Goal: Task Accomplishment & Management: Manage account settings

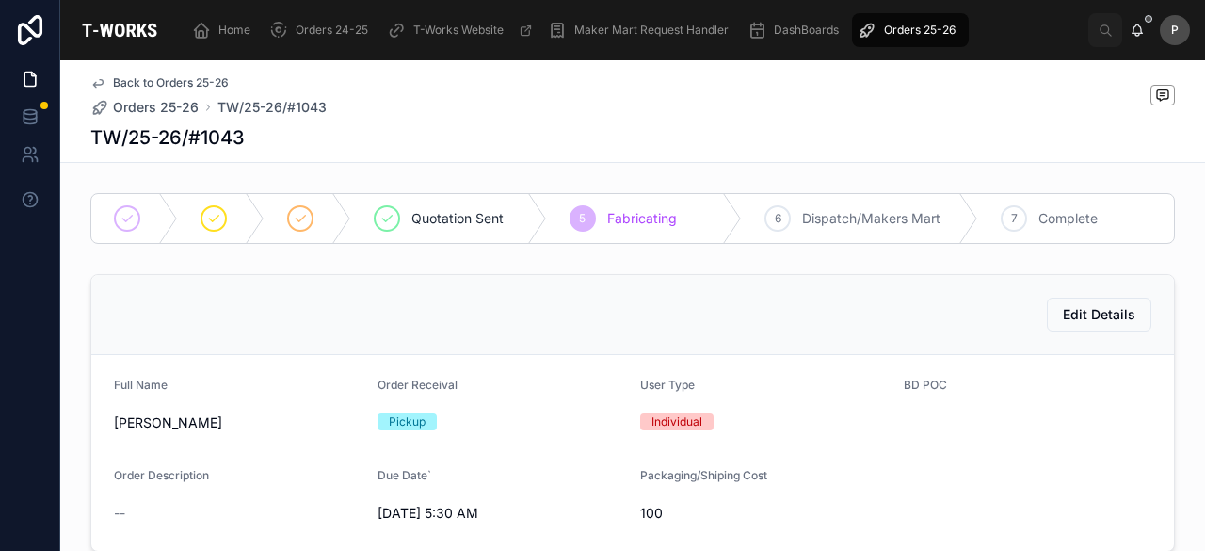
scroll to position [923, 0]
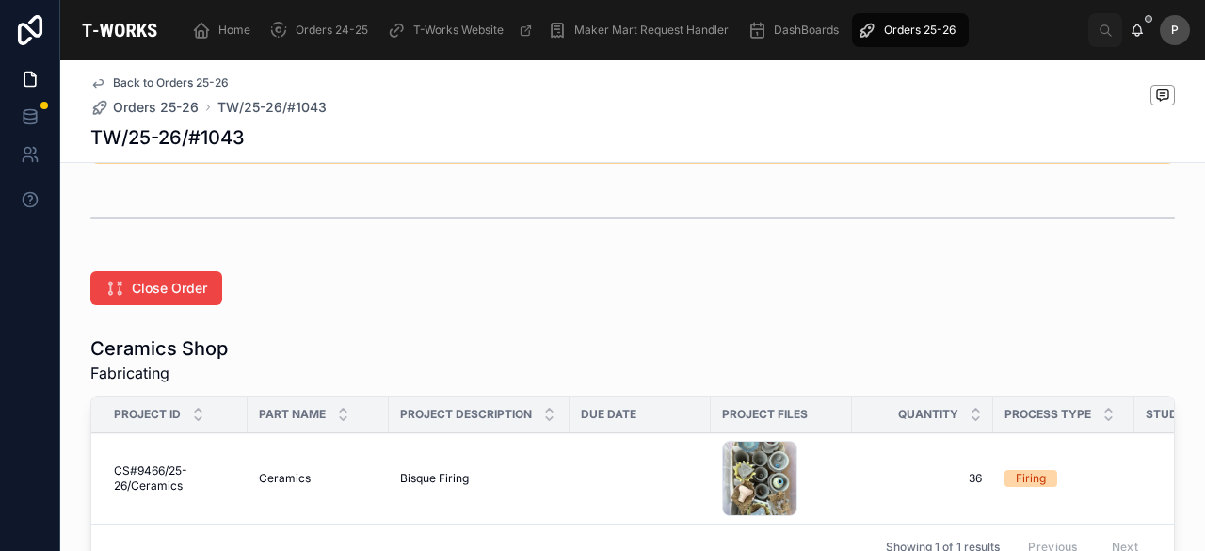
click at [943, 24] on span "Orders 25-26" at bounding box center [920, 30] width 72 height 15
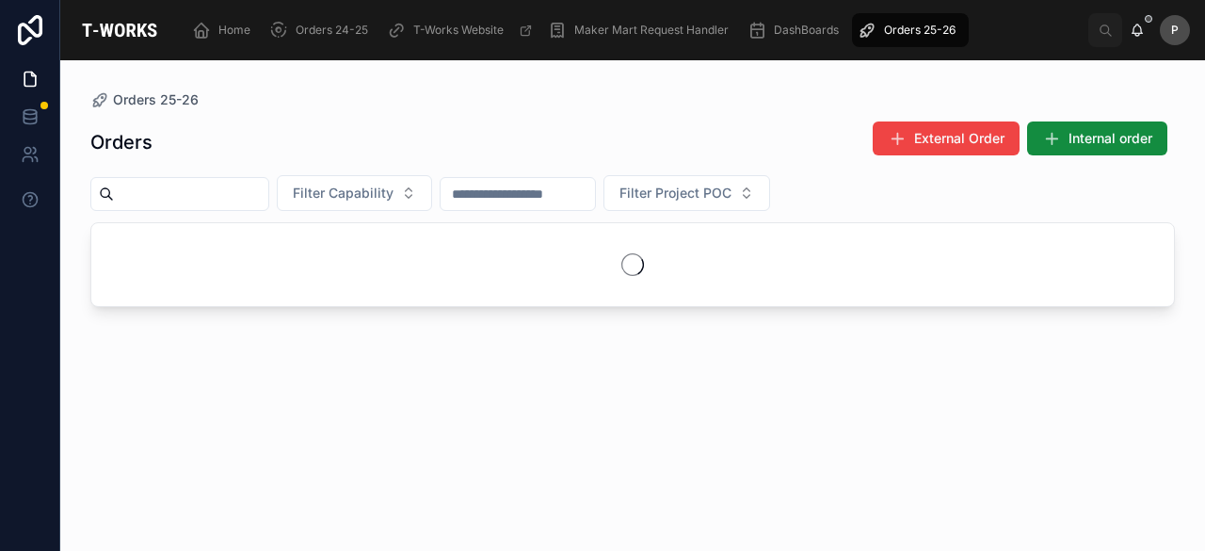
click at [166, 187] on input "text" at bounding box center [191, 194] width 154 height 26
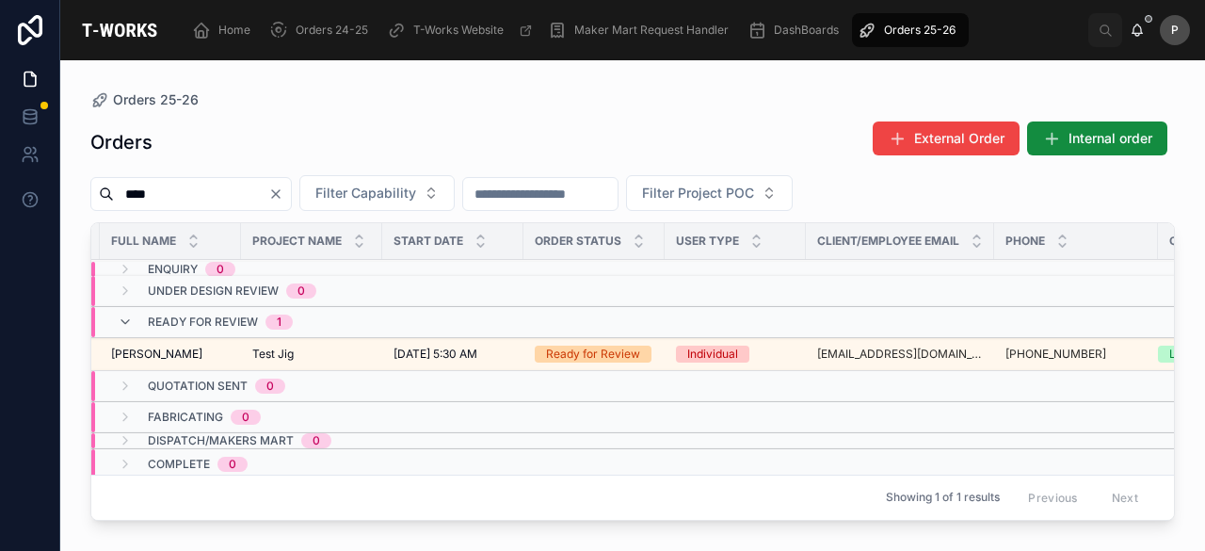
scroll to position [0, 298]
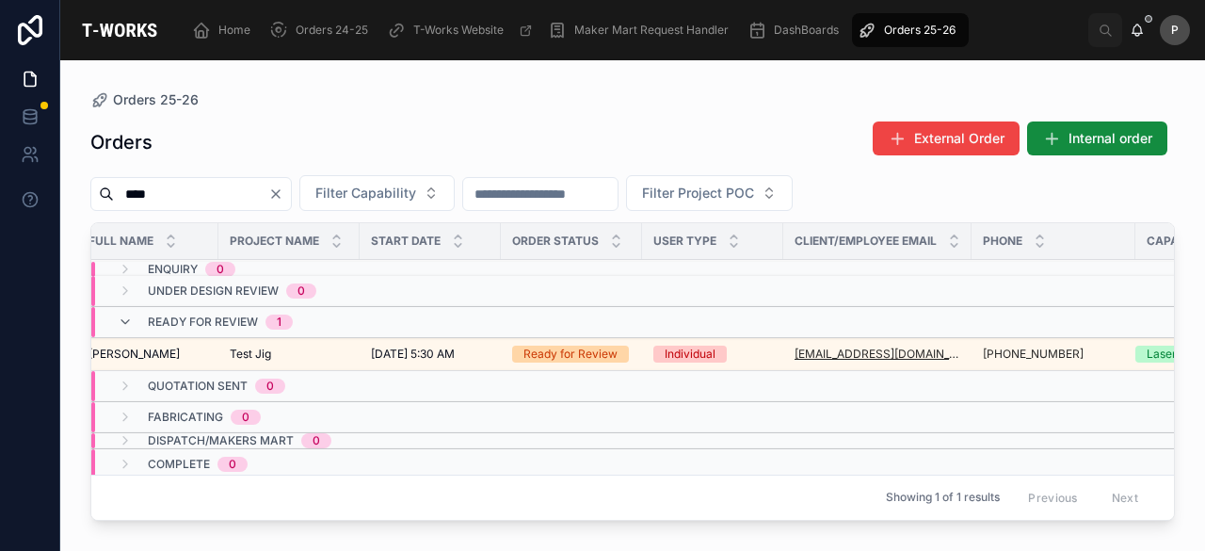
type input "****"
click at [596, 349] on div "Ready for Review" at bounding box center [571, 354] width 94 height 17
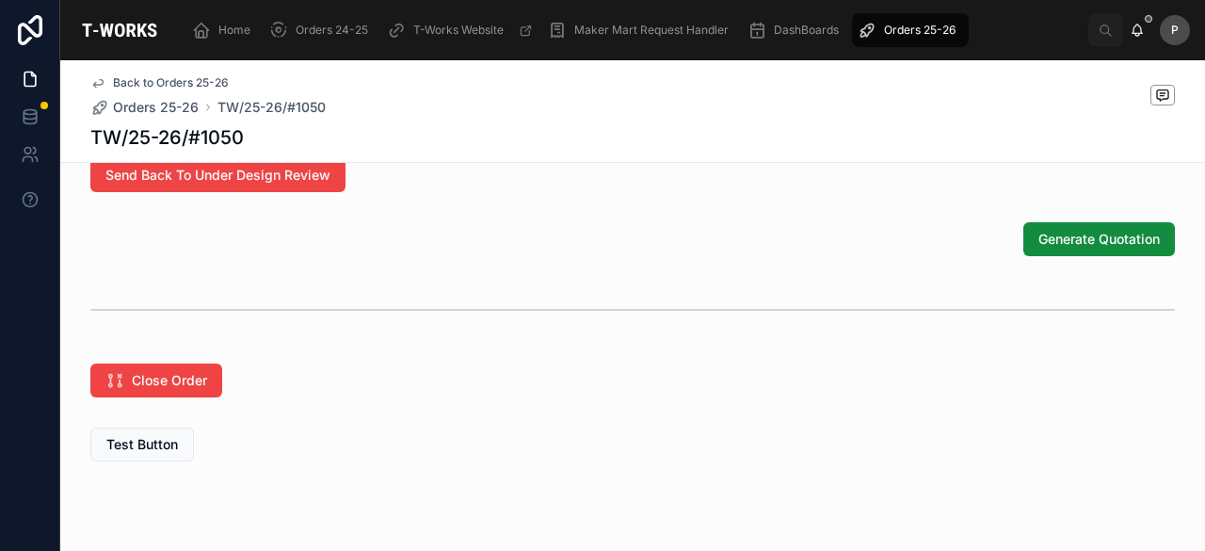
scroll to position [1107, 0]
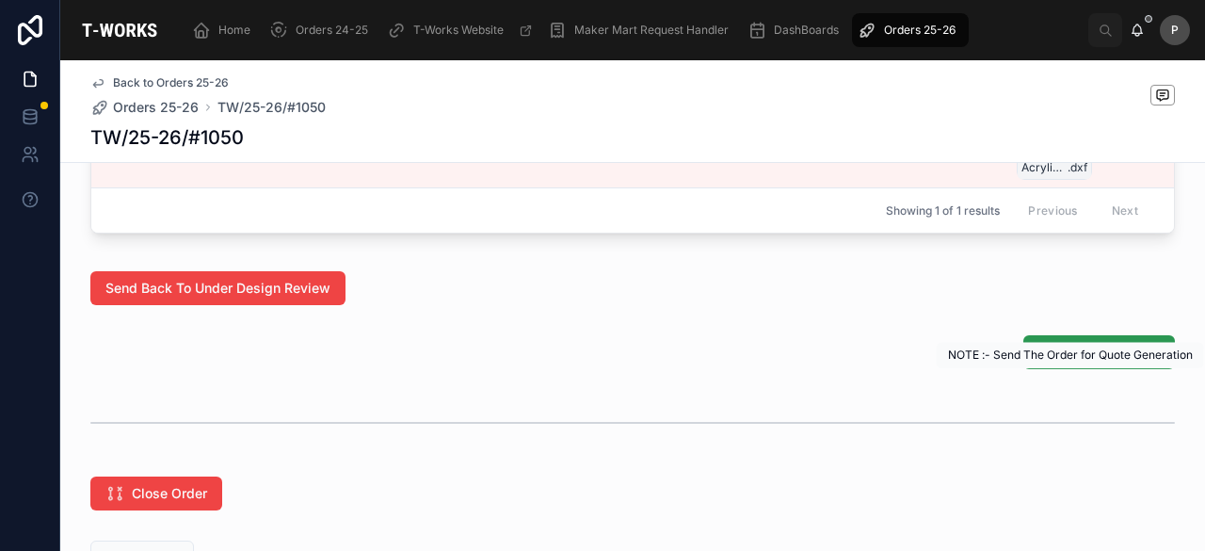
click at [1072, 362] on span "Generate Quotation" at bounding box center [1099, 352] width 121 height 19
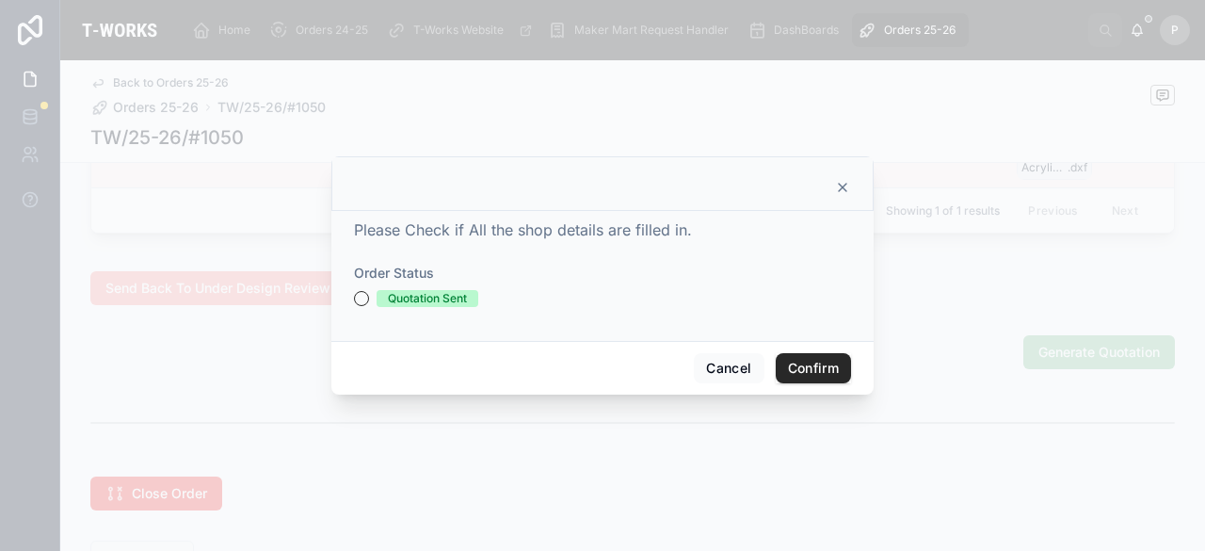
click at [350, 304] on div "Please Check if All the shop details are filled in. Order Status Quotation Sent" at bounding box center [602, 276] width 542 height 130
click at [365, 300] on button "Quotation Sent" at bounding box center [361, 298] width 15 height 15
click at [810, 366] on button "Confirm" at bounding box center [813, 368] width 75 height 30
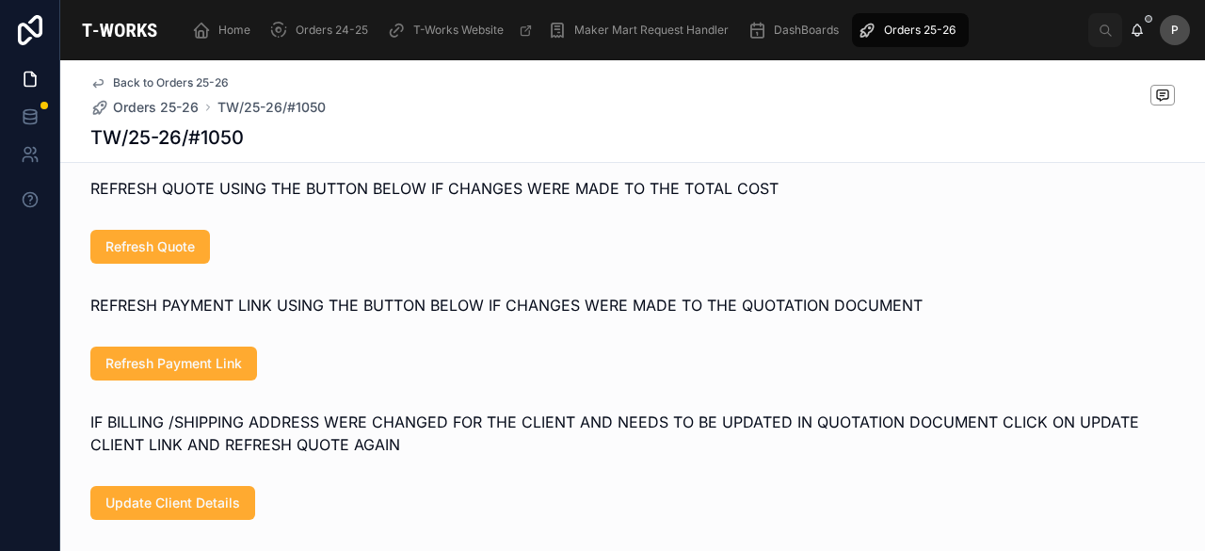
scroll to position [793, 0]
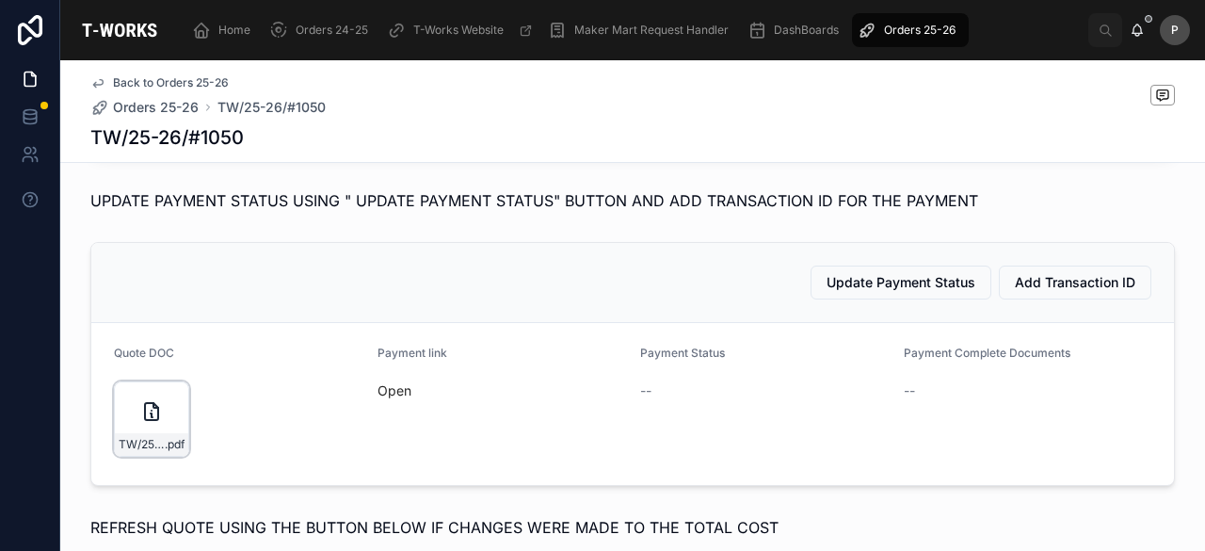
click at [165, 456] on div "TW/25-26/#1050 .pdf" at bounding box center [151, 444] width 73 height 23
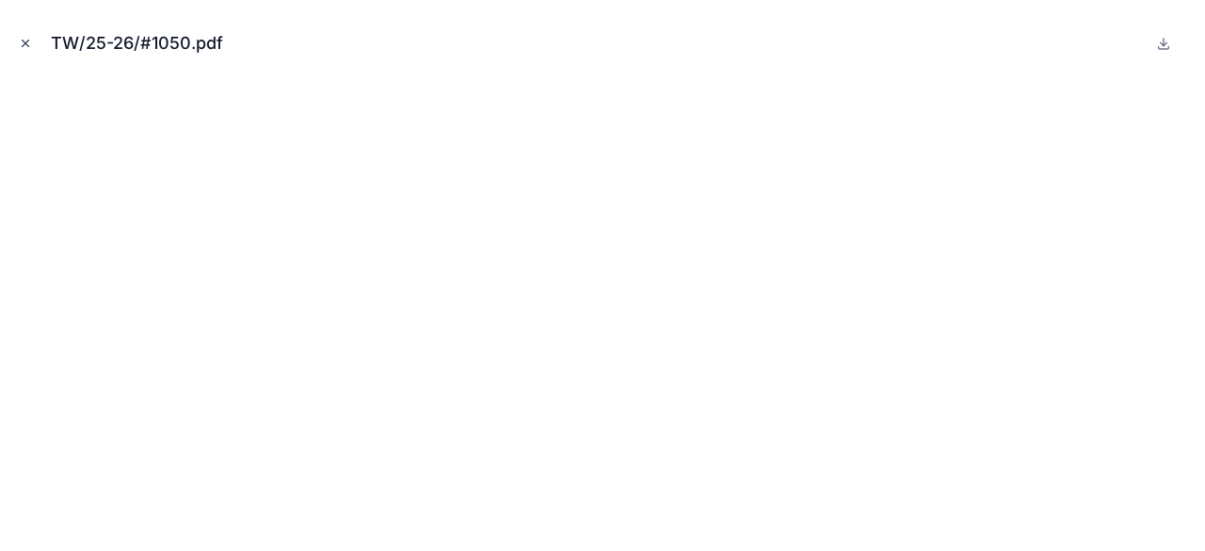
click at [24, 37] on icon "Close modal" at bounding box center [25, 43] width 13 height 13
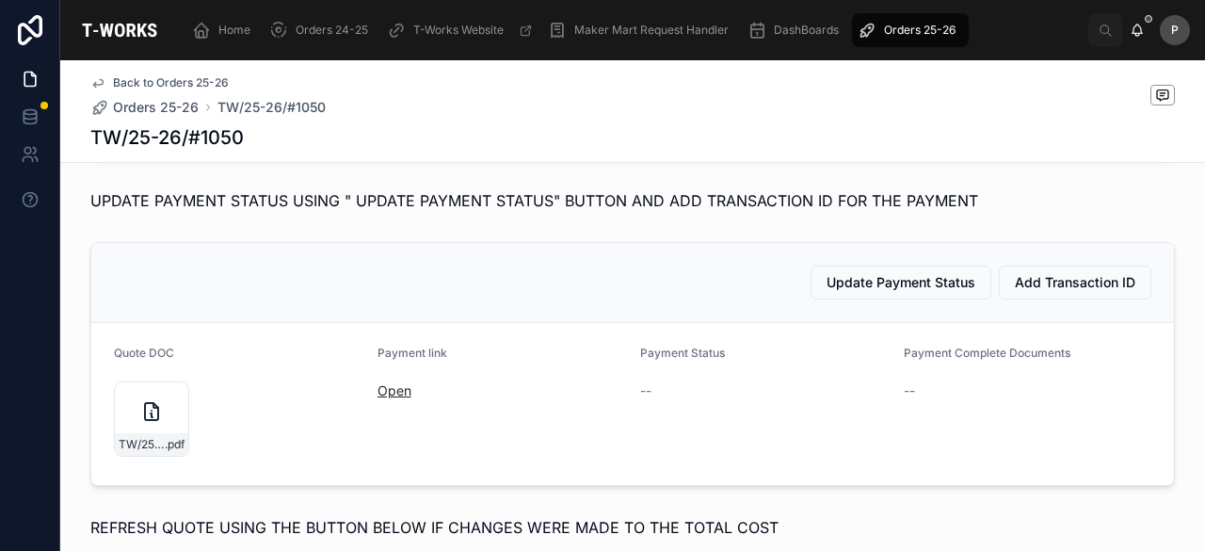
click at [394, 398] on link "Open" at bounding box center [395, 390] width 34 height 16
click at [930, 27] on span "Orders 25-26" at bounding box center [920, 30] width 72 height 15
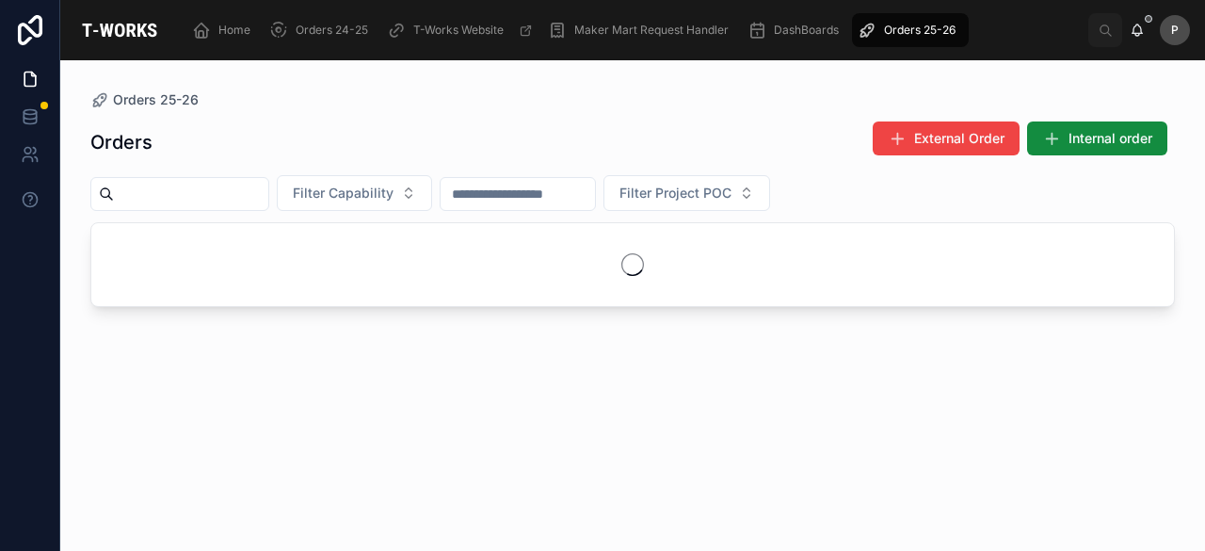
click at [268, 201] on input "text" at bounding box center [191, 194] width 154 height 26
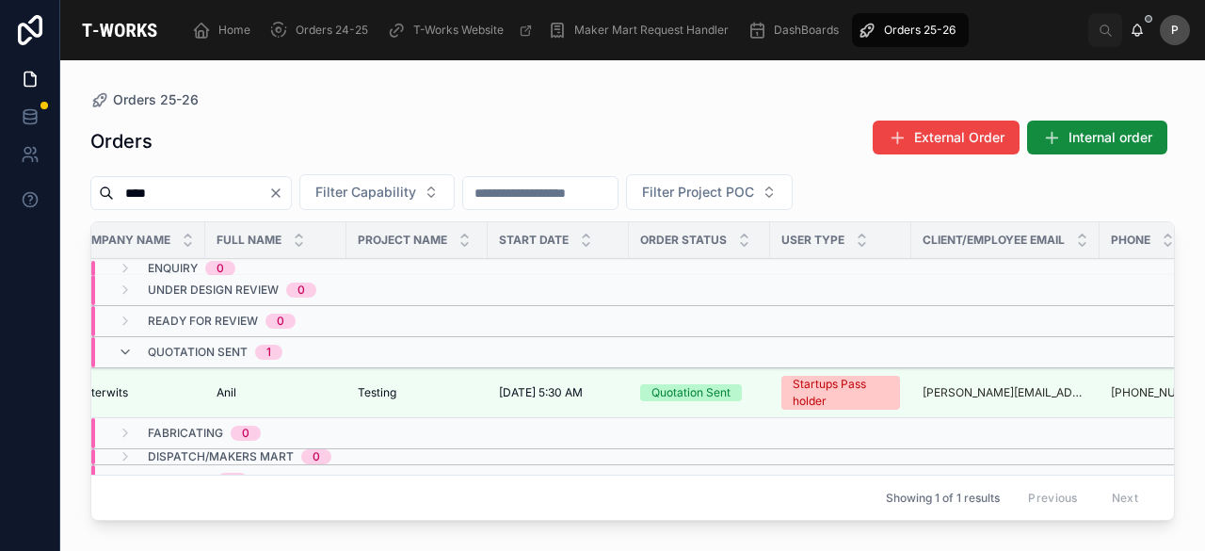
scroll to position [0, 171]
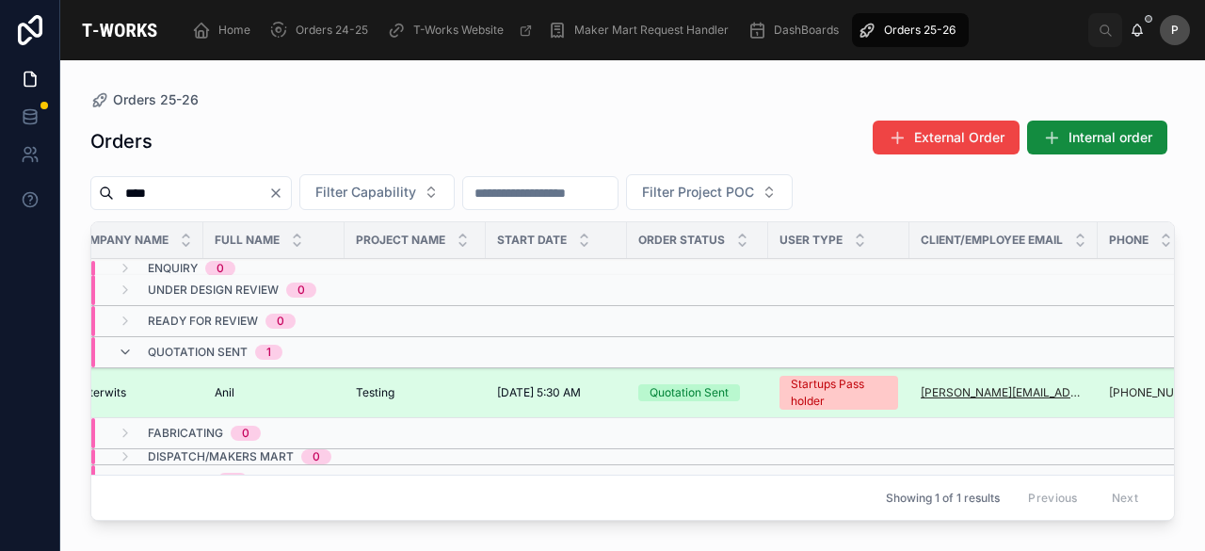
type input "****"
click at [716, 385] on div "Quotation Sent" at bounding box center [689, 392] width 79 height 17
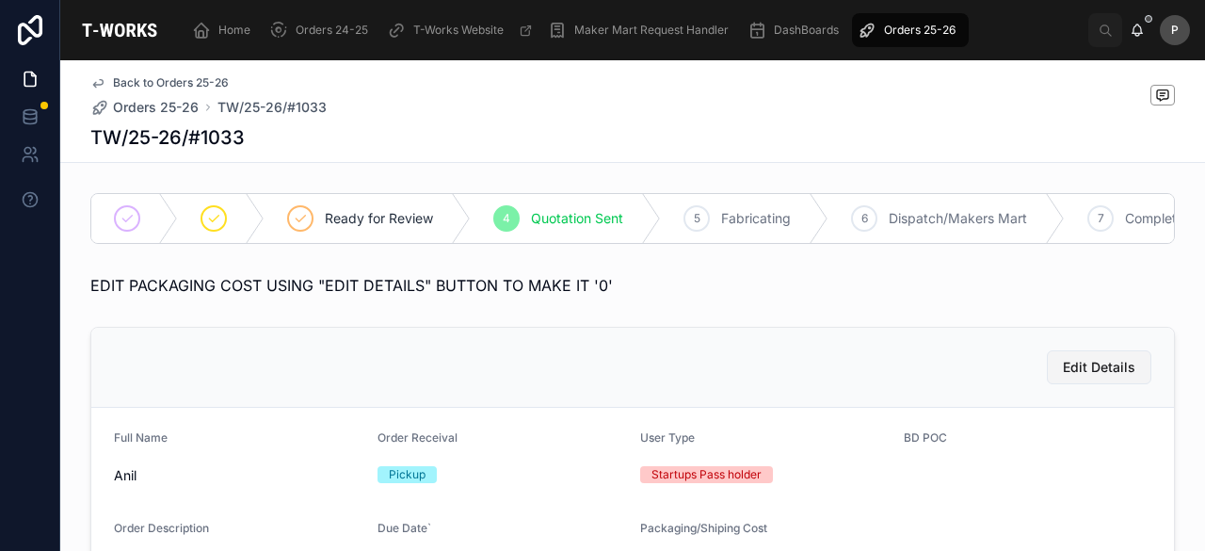
click at [1094, 377] on span "Edit Details" at bounding box center [1099, 367] width 72 height 19
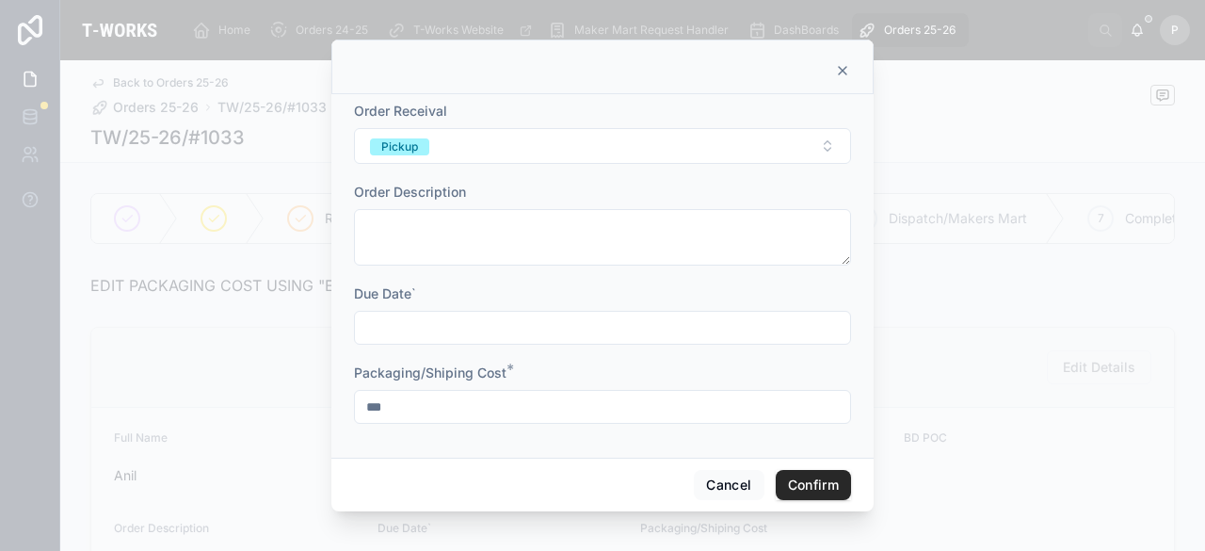
drag, startPoint x: 554, startPoint y: 403, endPoint x: 166, endPoint y: 360, distance: 390.3
click at [166, 360] on div "Order Receival Pickup Order Description Due Date` Packaging/Shiping Cost * *** …" at bounding box center [602, 275] width 1205 height 551
type input "*"
click at [814, 487] on button "Confirm" at bounding box center [813, 485] width 75 height 30
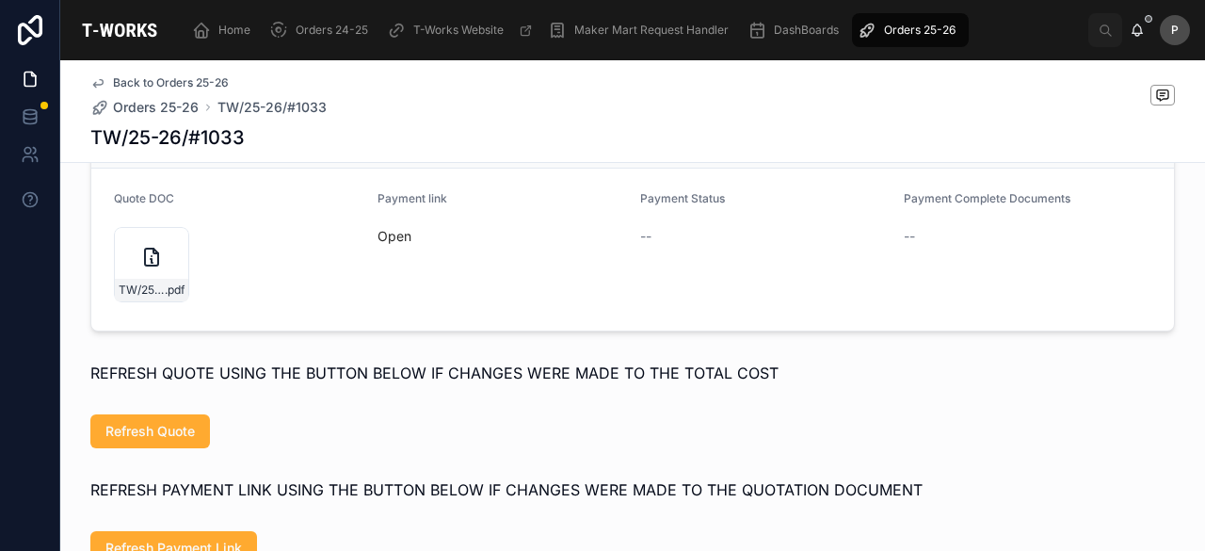
scroll to position [1224, 0]
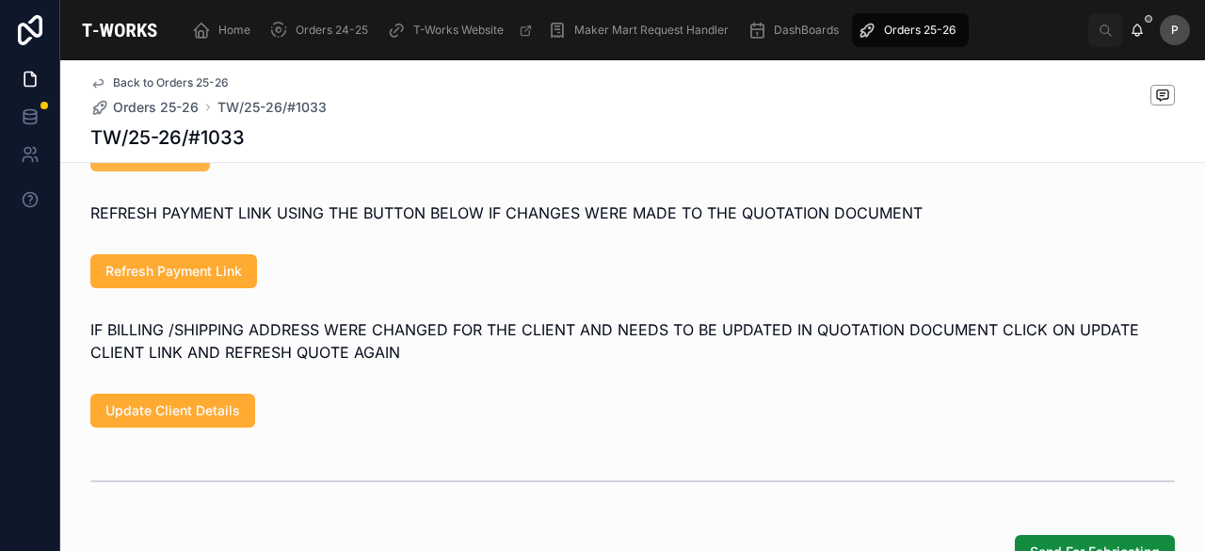
click at [153, 171] on button "Refresh Quote" at bounding box center [150, 154] width 120 height 34
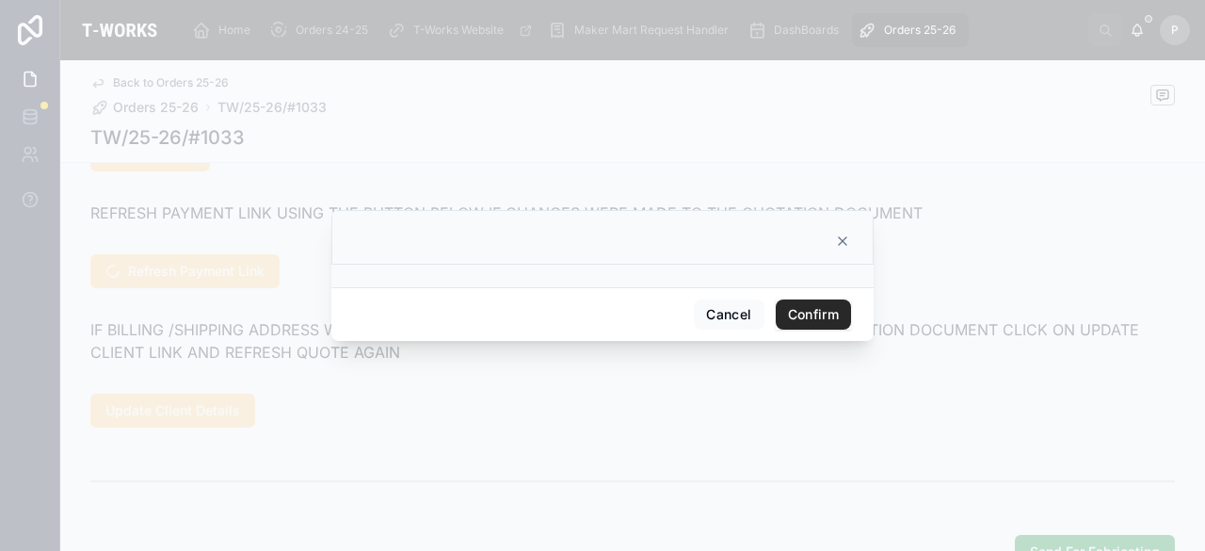
click at [812, 319] on button "Confirm" at bounding box center [813, 314] width 75 height 30
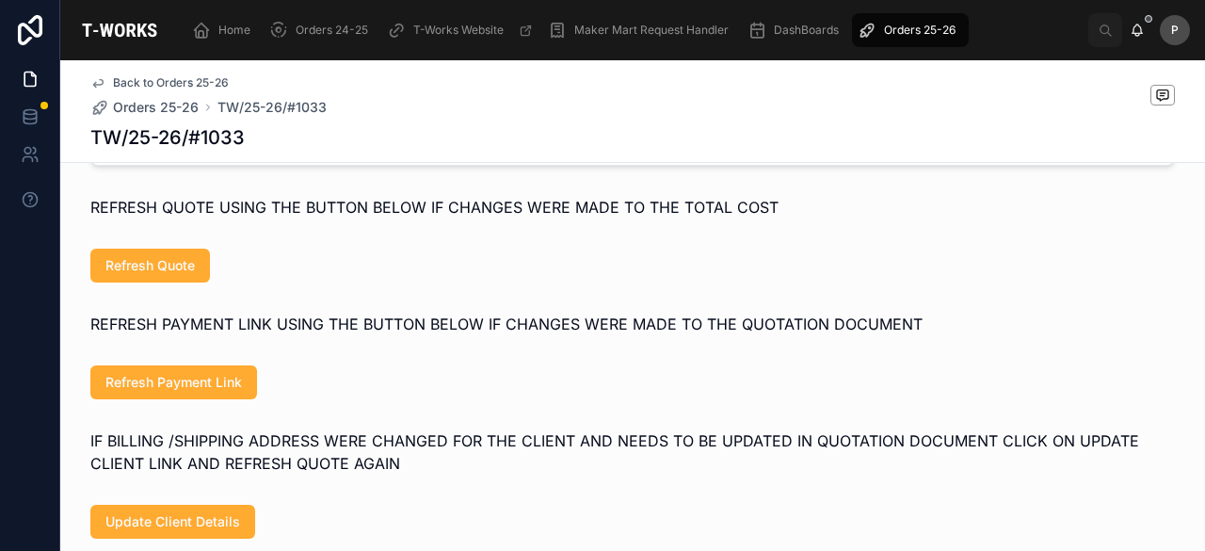
scroll to position [942, 0]
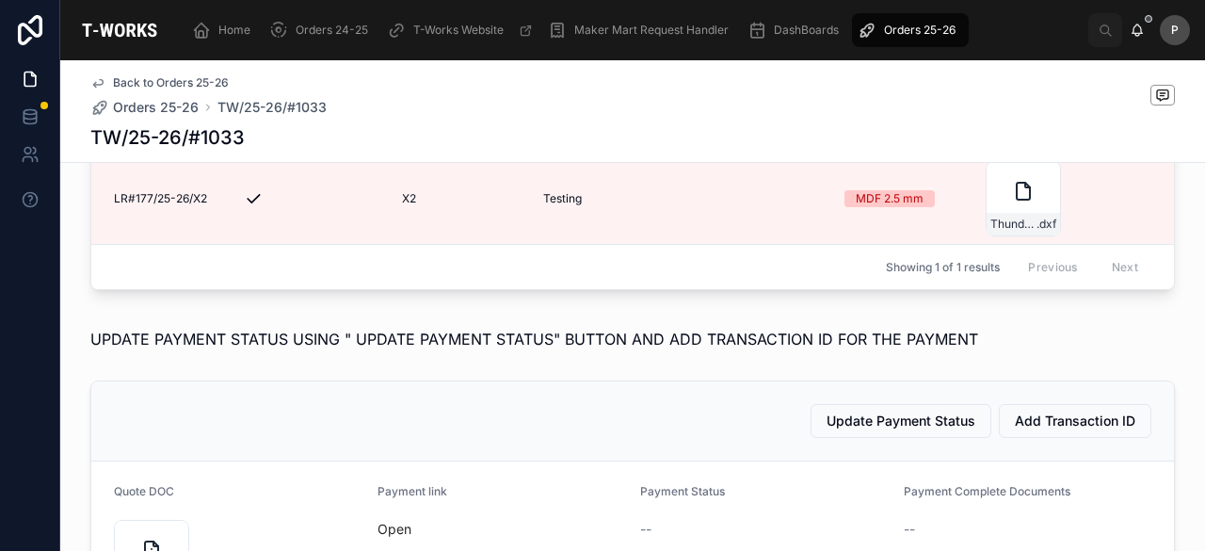
scroll to position [847, 0]
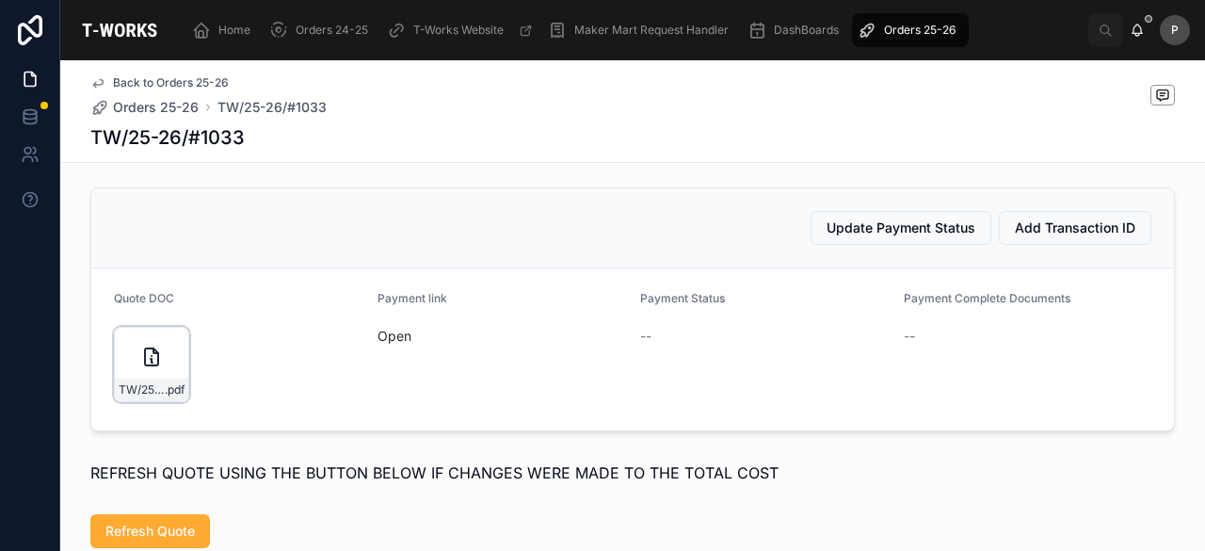
click at [160, 394] on div "TW/25-26/#1033 .pdf" at bounding box center [151, 364] width 75 height 75
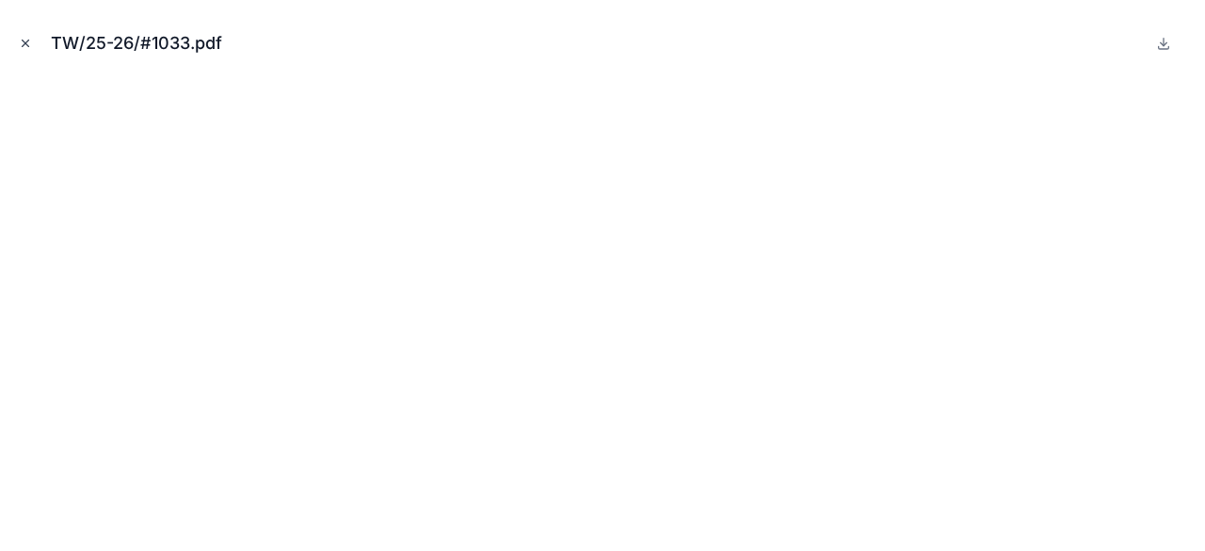
click at [20, 42] on icon "Close modal" at bounding box center [25, 43] width 13 height 13
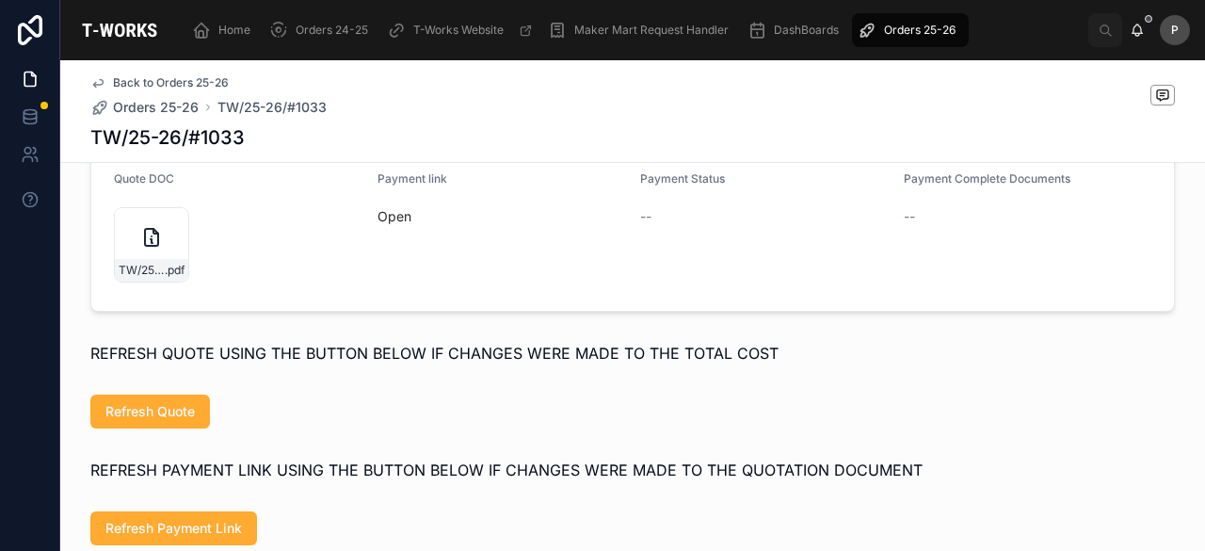
scroll to position [942, 0]
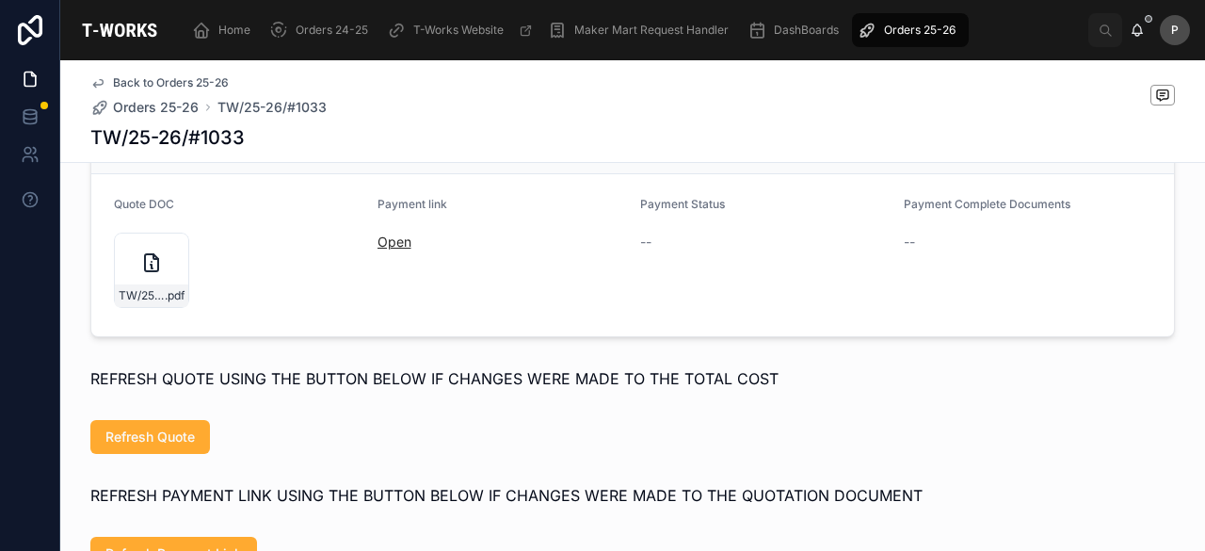
click at [386, 250] on link "Open" at bounding box center [395, 242] width 34 height 16
click at [174, 446] on span "Refresh Quote" at bounding box center [149, 436] width 89 height 19
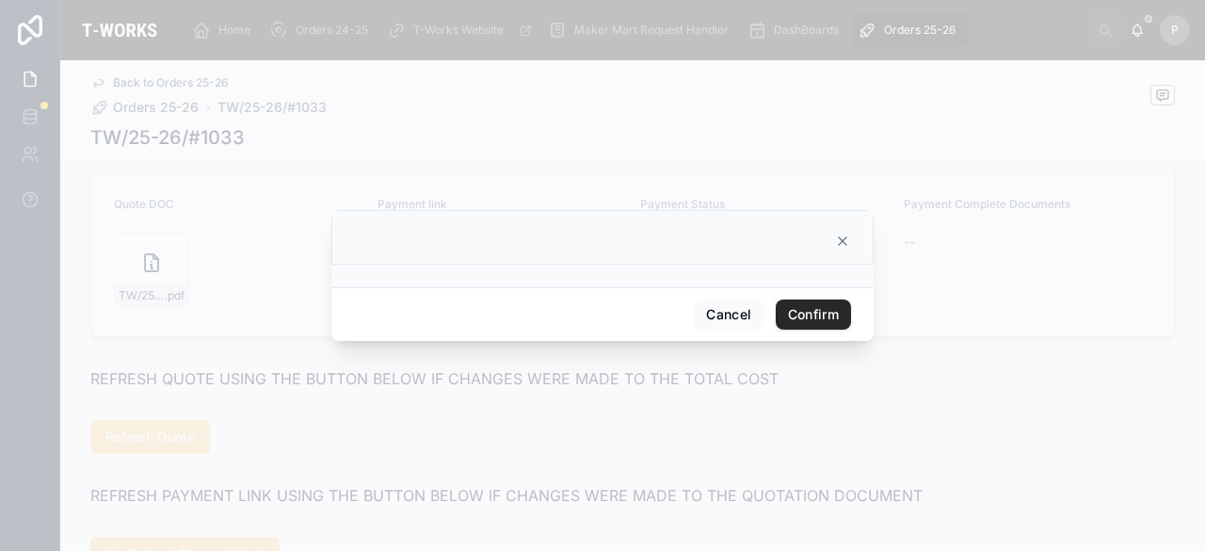
click at [815, 312] on button "Confirm" at bounding box center [813, 314] width 75 height 30
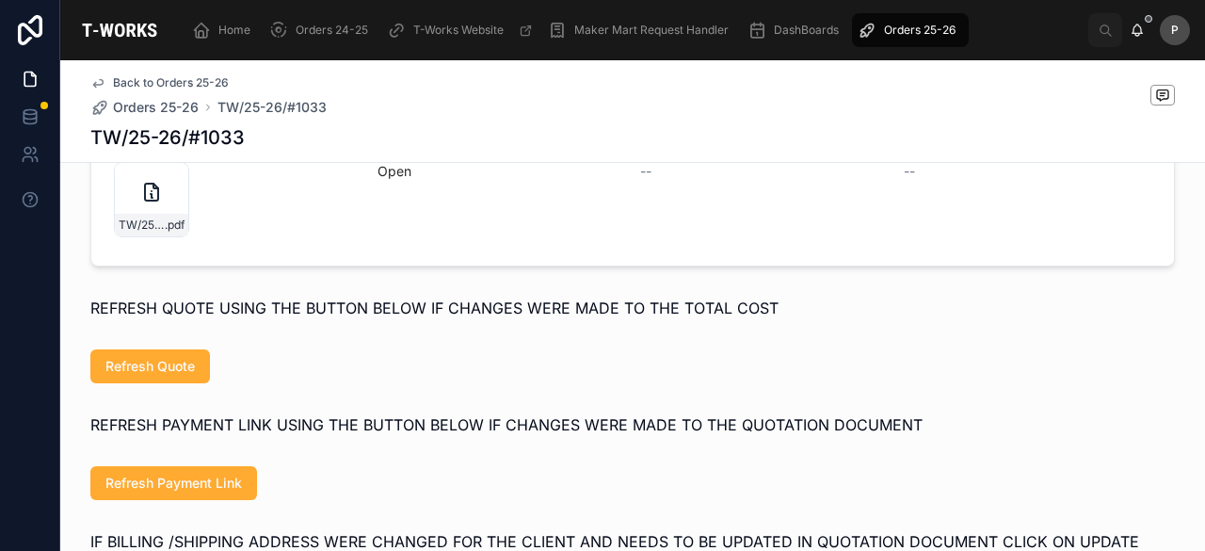
scroll to position [1036, 0]
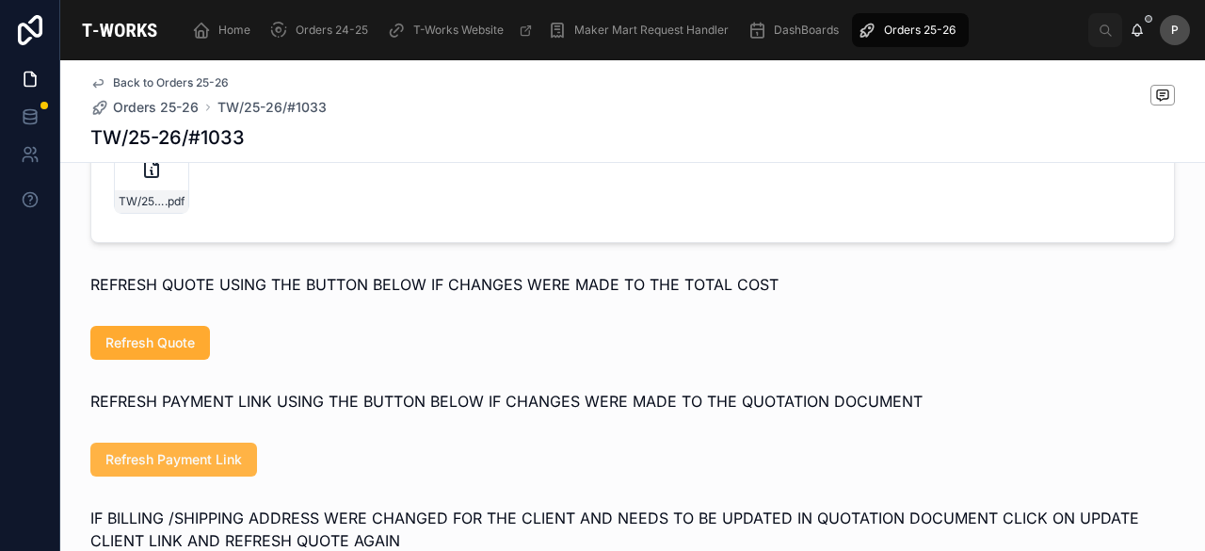
click at [220, 476] on button "Refresh Payment Link" at bounding box center [173, 460] width 167 height 34
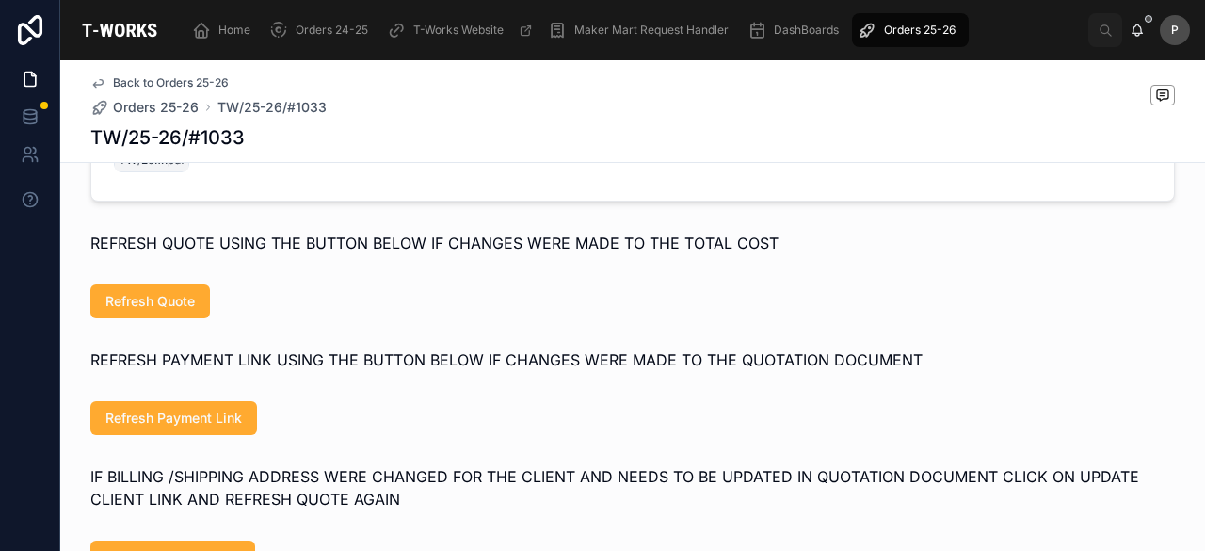
scroll to position [847, 0]
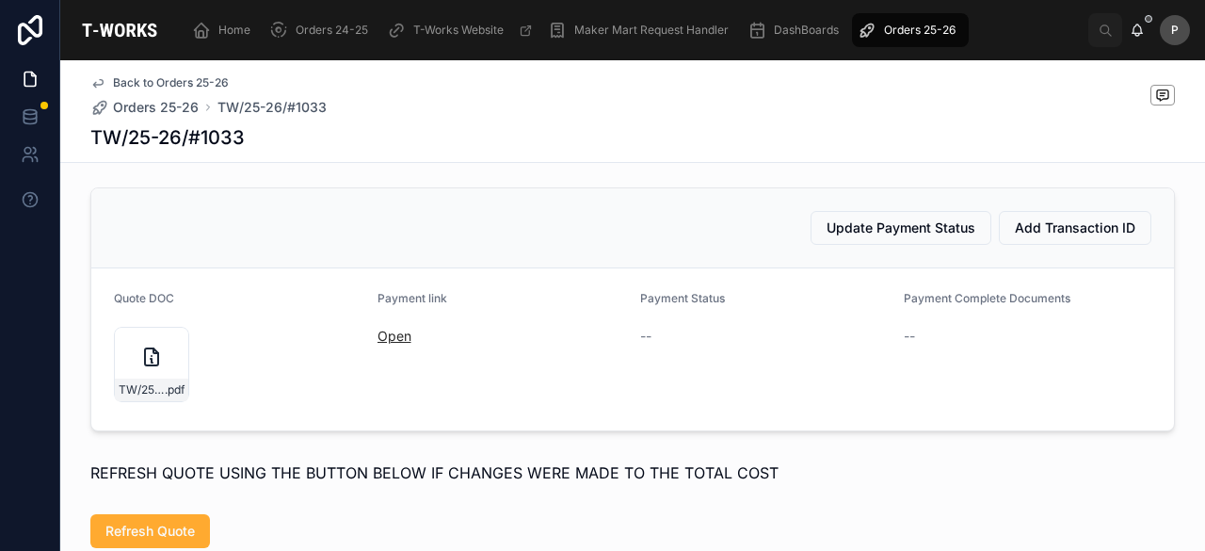
click at [387, 344] on link "Open" at bounding box center [395, 336] width 34 height 16
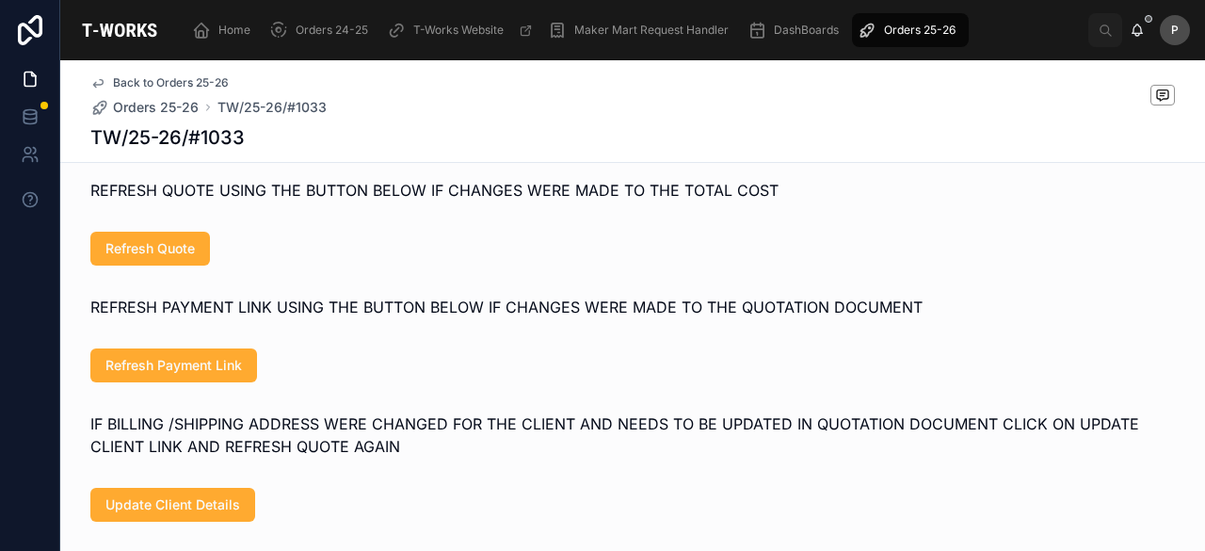
scroll to position [942, 0]
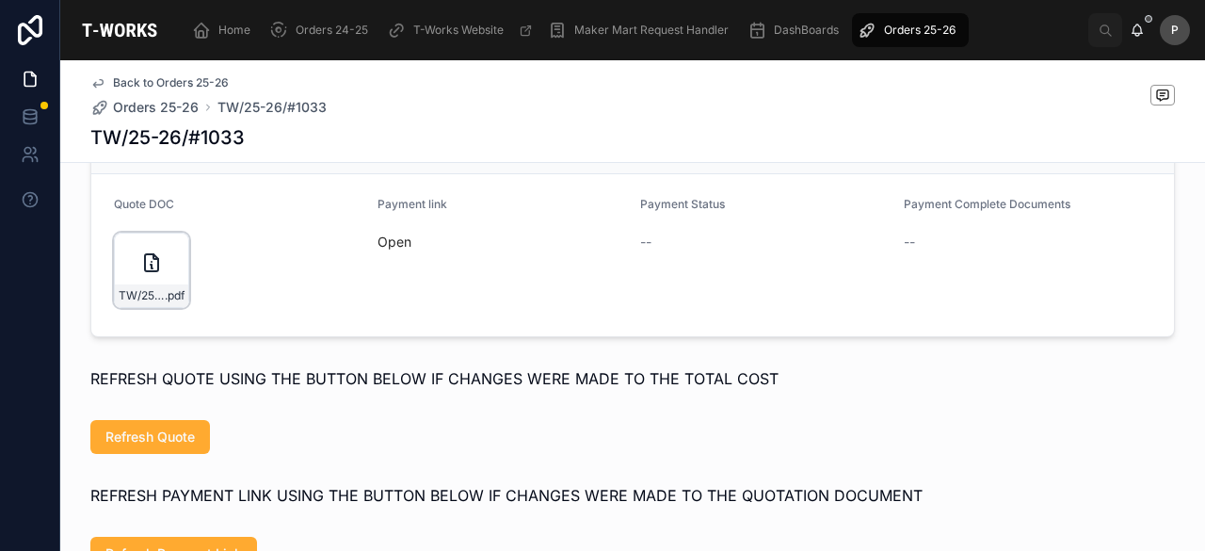
click at [153, 298] on div "TW/25-26/#1033 .pdf" at bounding box center [151, 270] width 75 height 75
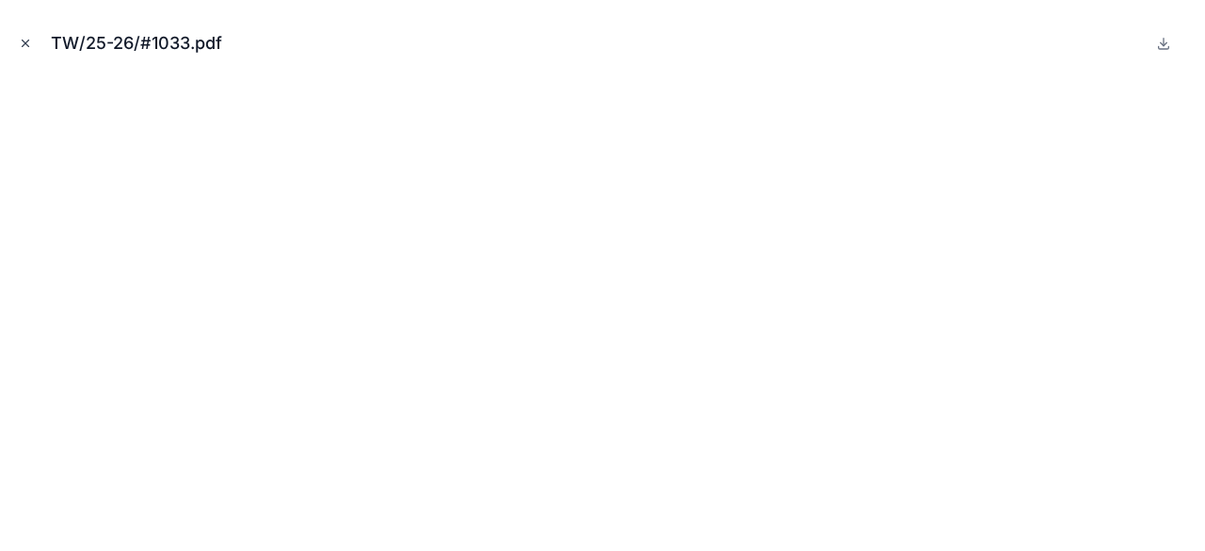
click at [26, 45] on icon "Close modal" at bounding box center [26, 43] width 7 height 7
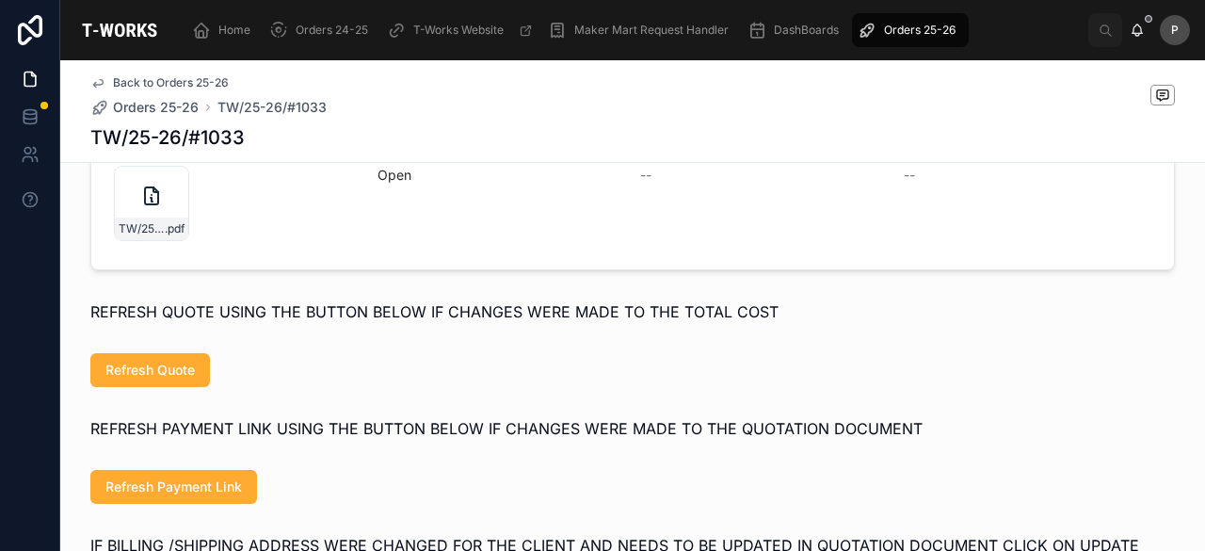
scroll to position [1036, 0]
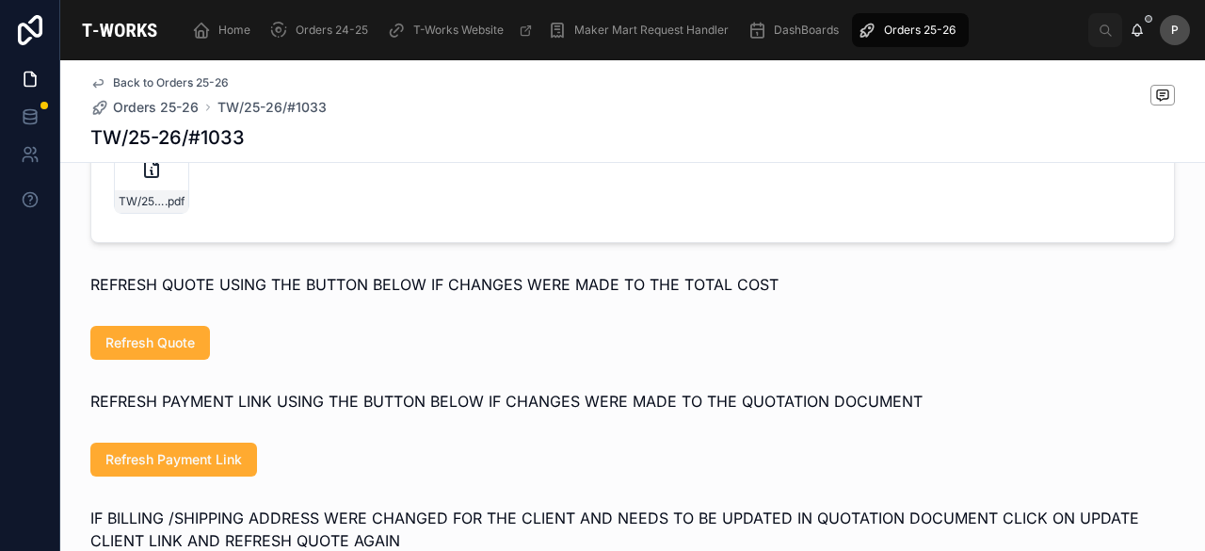
click at [382, 155] on link "Open" at bounding box center [395, 147] width 34 height 16
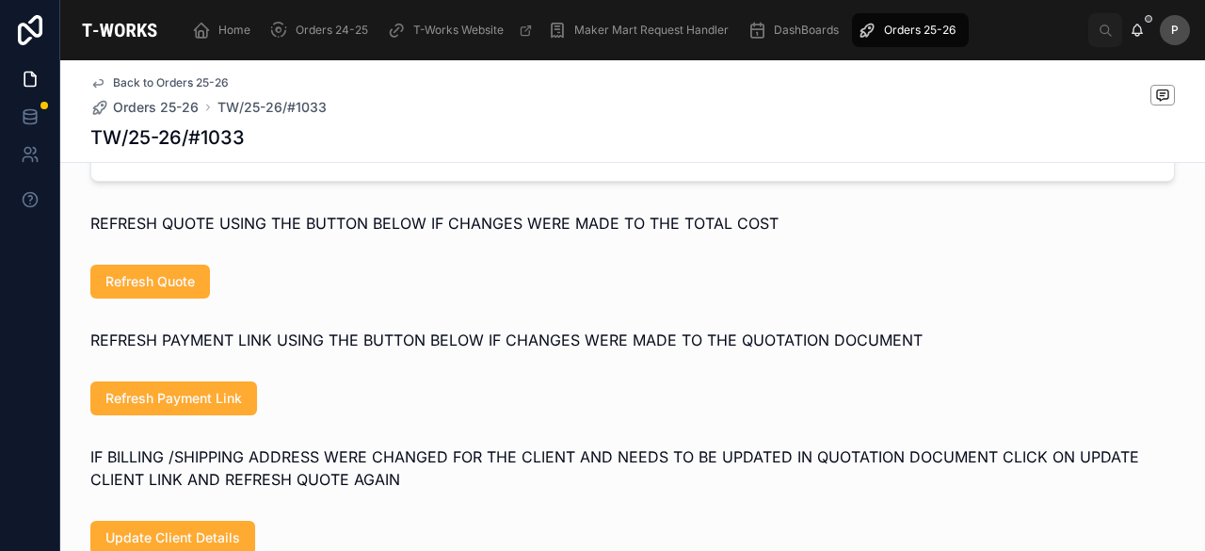
scroll to position [1224, 0]
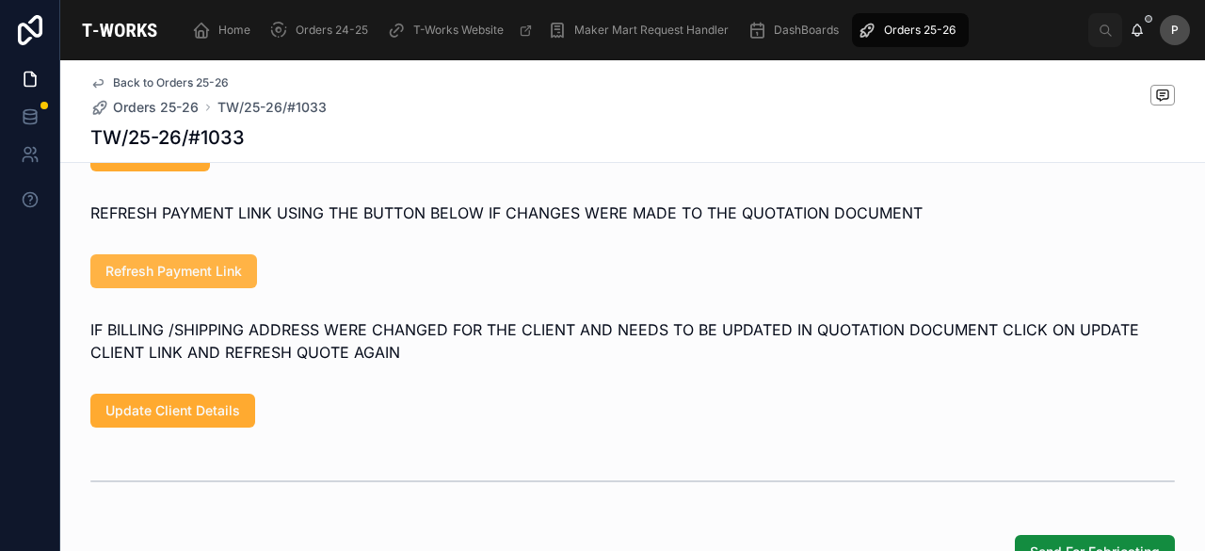
click at [224, 281] on span "Refresh Payment Link" at bounding box center [173, 271] width 137 height 19
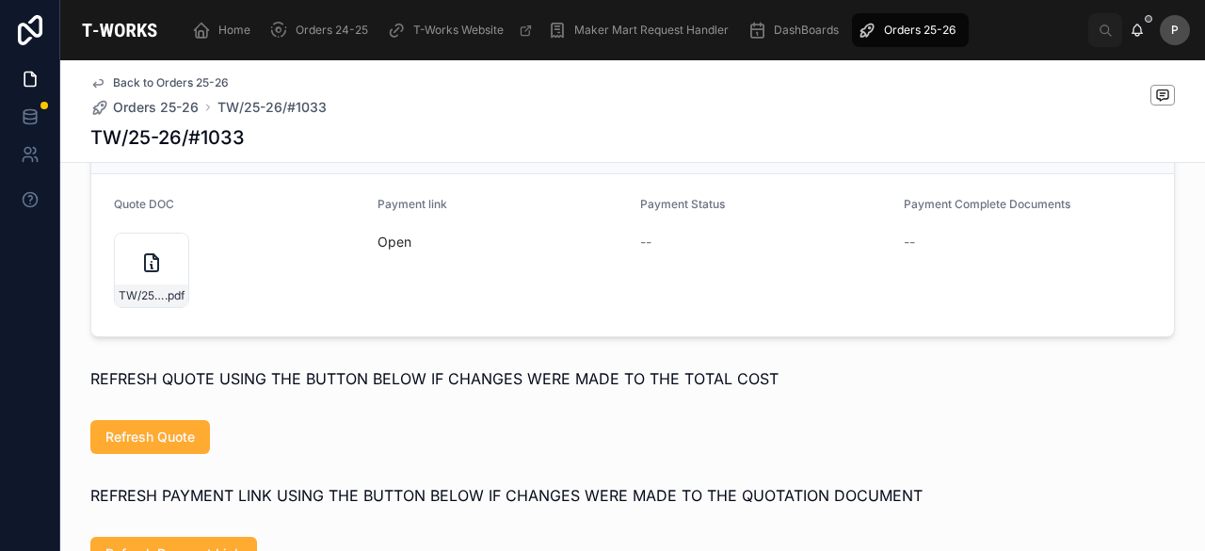
scroll to position [942, 0]
click at [395, 250] on link "Open" at bounding box center [395, 242] width 34 height 16
click at [379, 250] on link "Open" at bounding box center [395, 242] width 34 height 16
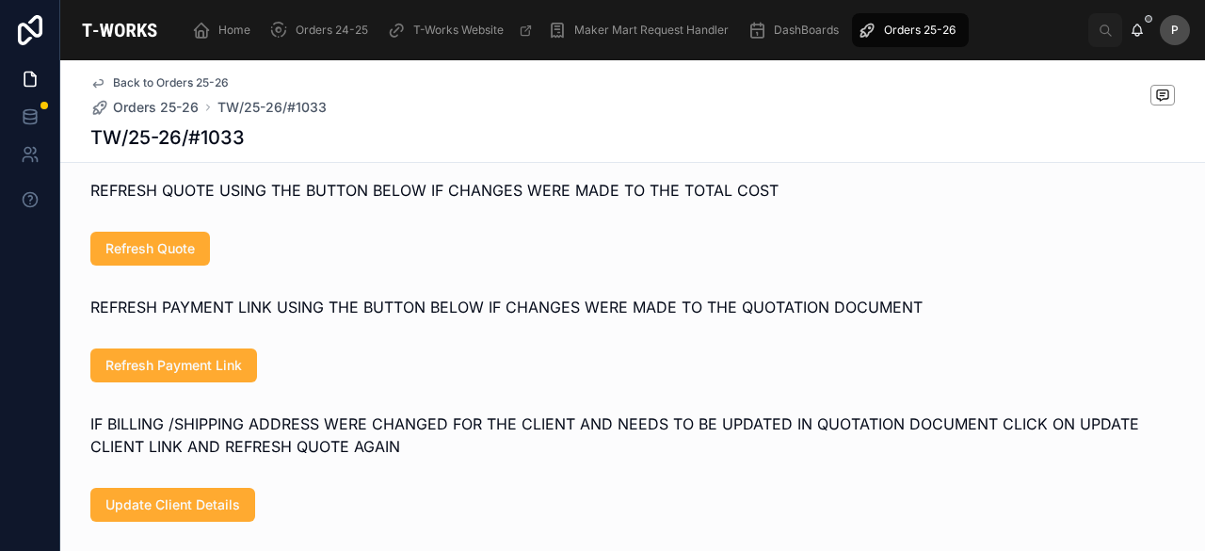
scroll to position [847, 0]
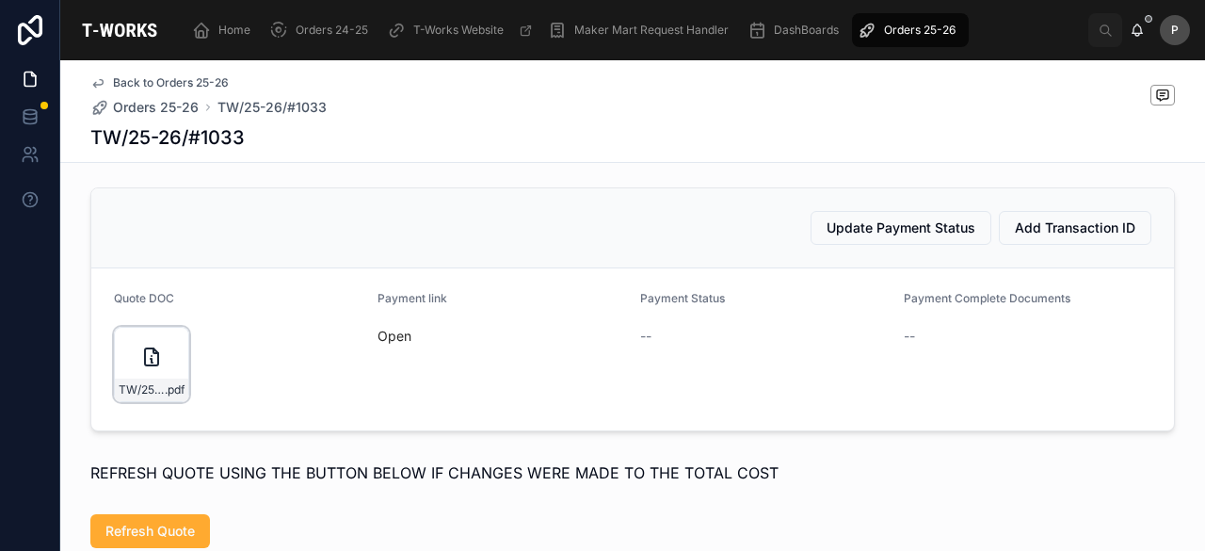
click at [171, 388] on div "TW/25-26/#1033 .pdf" at bounding box center [151, 364] width 75 height 75
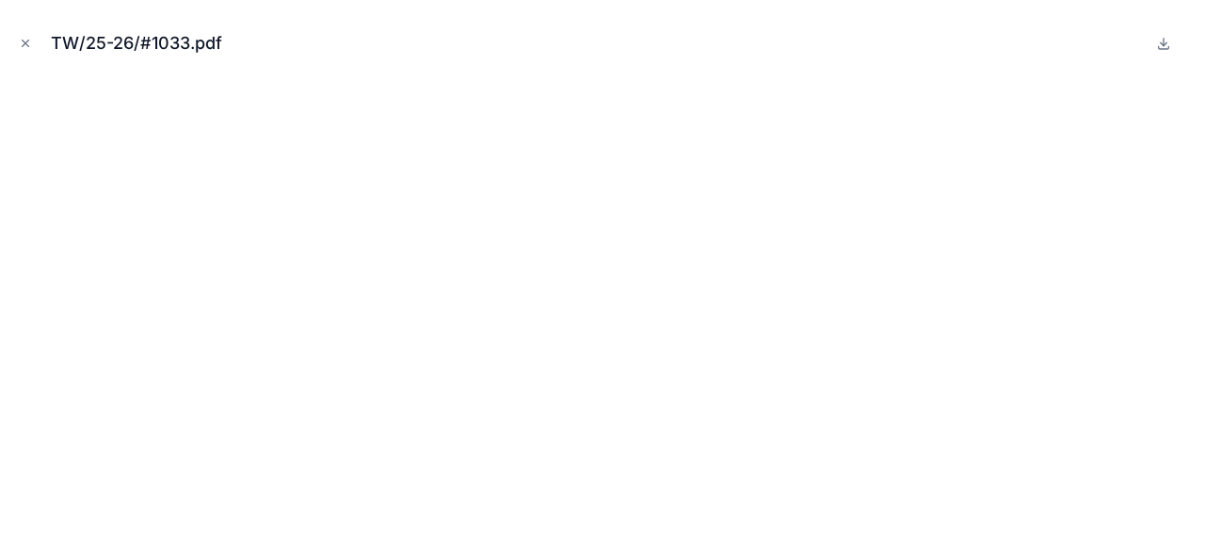
drag, startPoint x: 25, startPoint y: 42, endPoint x: 60, endPoint y: 2, distance: 53.4
click at [25, 42] on icon "Close modal" at bounding box center [26, 43] width 7 height 7
